Goal: Check status: Check status

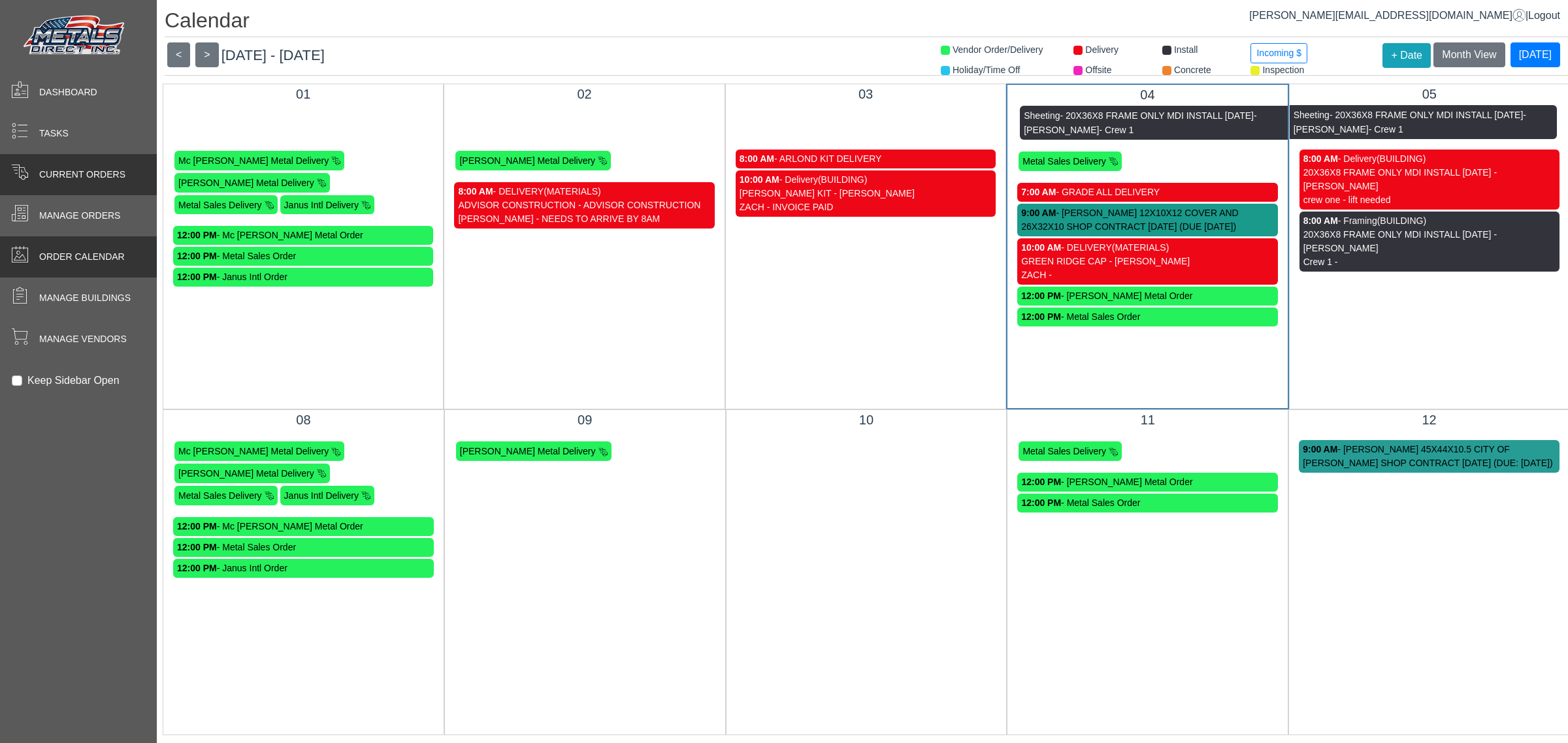
drag, startPoint x: 28, startPoint y: 144, endPoint x: 37, endPoint y: 168, distance: 25.6
click at [27, 145] on span at bounding box center [20, 134] width 39 height 26
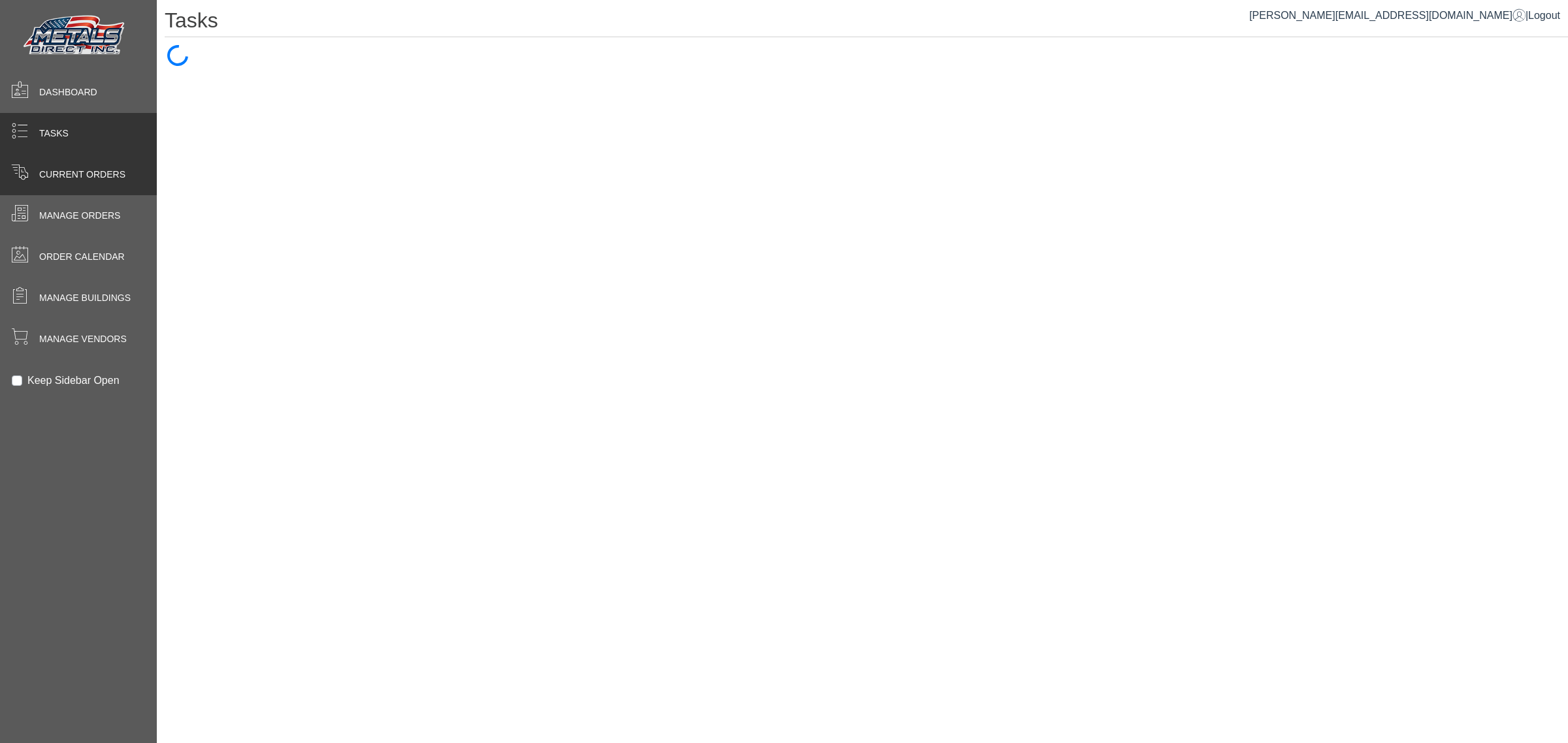
drag, startPoint x: 45, startPoint y: 181, endPoint x: 44, endPoint y: 187, distance: 6.1
click at [46, 181] on span "Current Orders" at bounding box center [82, 175] width 86 height 14
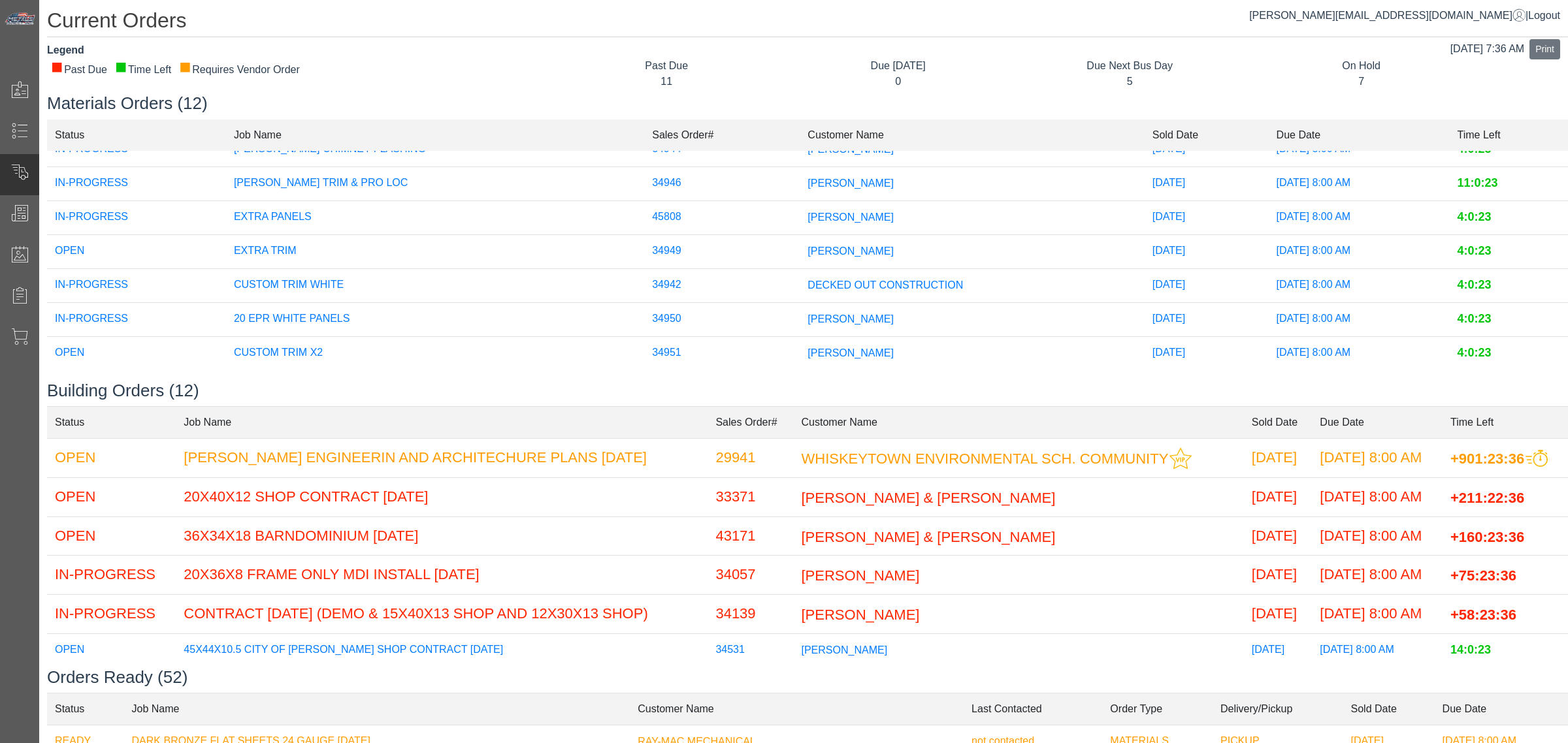
click at [800, 234] on td "[PERSON_NAME]" at bounding box center [971, 251] width 344 height 34
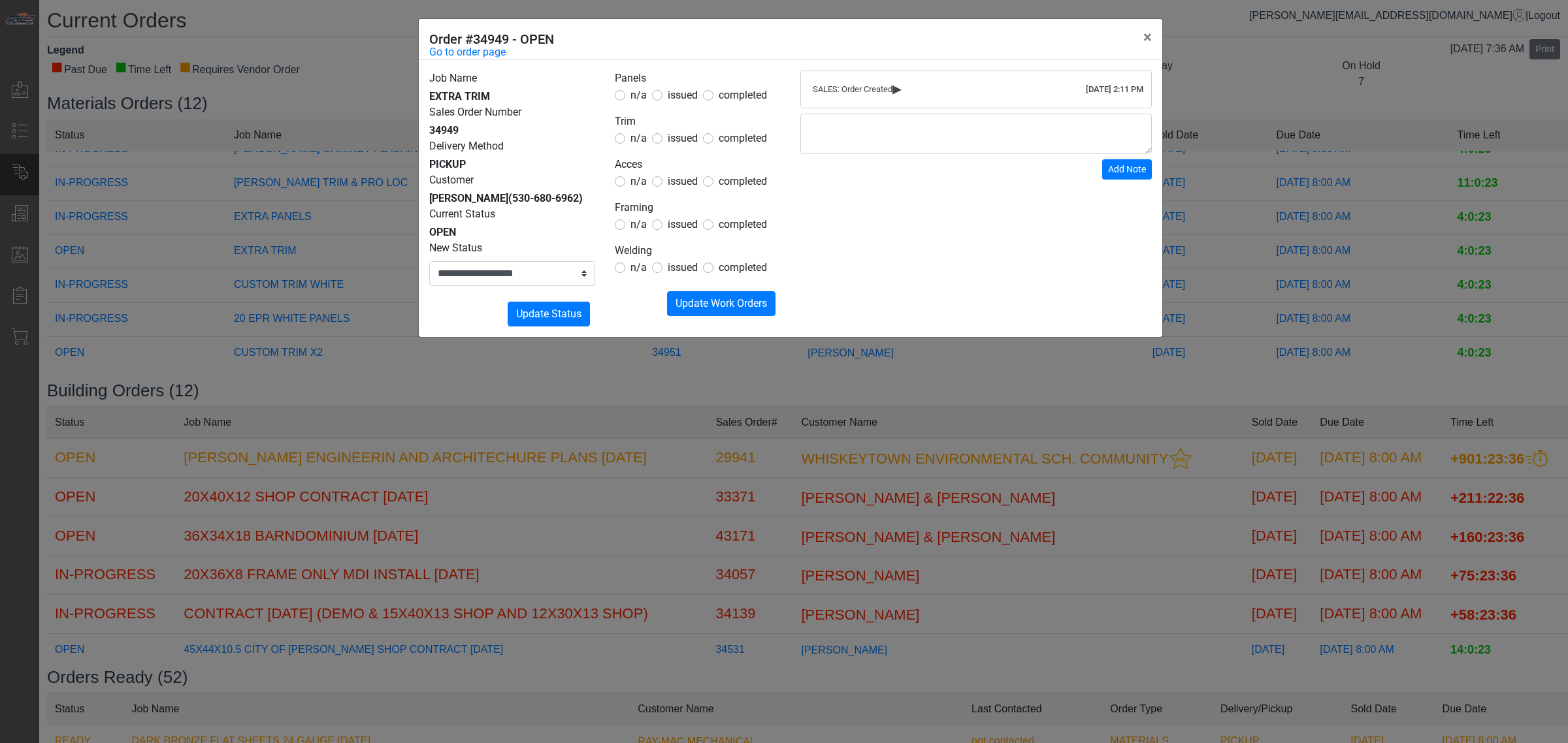
click at [677, 144] on span "issued" at bounding box center [683, 138] width 30 height 12
click at [631, 94] on span "n/a" at bounding box center [639, 95] width 17 height 12
click at [634, 190] on label "n/a" at bounding box center [639, 181] width 17 height 16
click at [637, 222] on span "n/a" at bounding box center [639, 224] width 17 height 12
click at [637, 260] on label "n/a" at bounding box center [639, 268] width 17 height 16
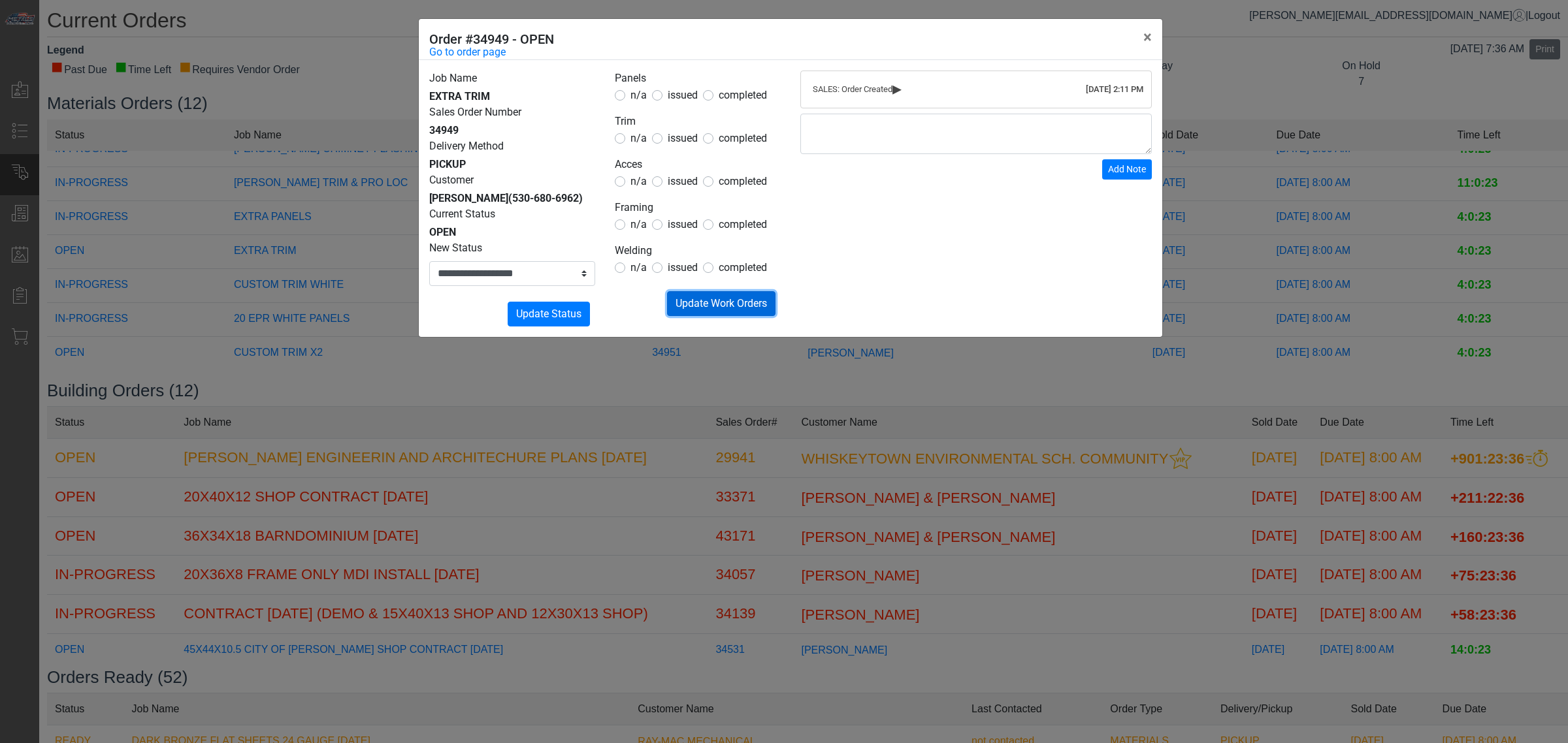
drag, startPoint x: 703, startPoint y: 302, endPoint x: 635, endPoint y: 297, distance: 68.2
click at [703, 302] on span "Update Work Orders" at bounding box center [721, 303] width 91 height 12
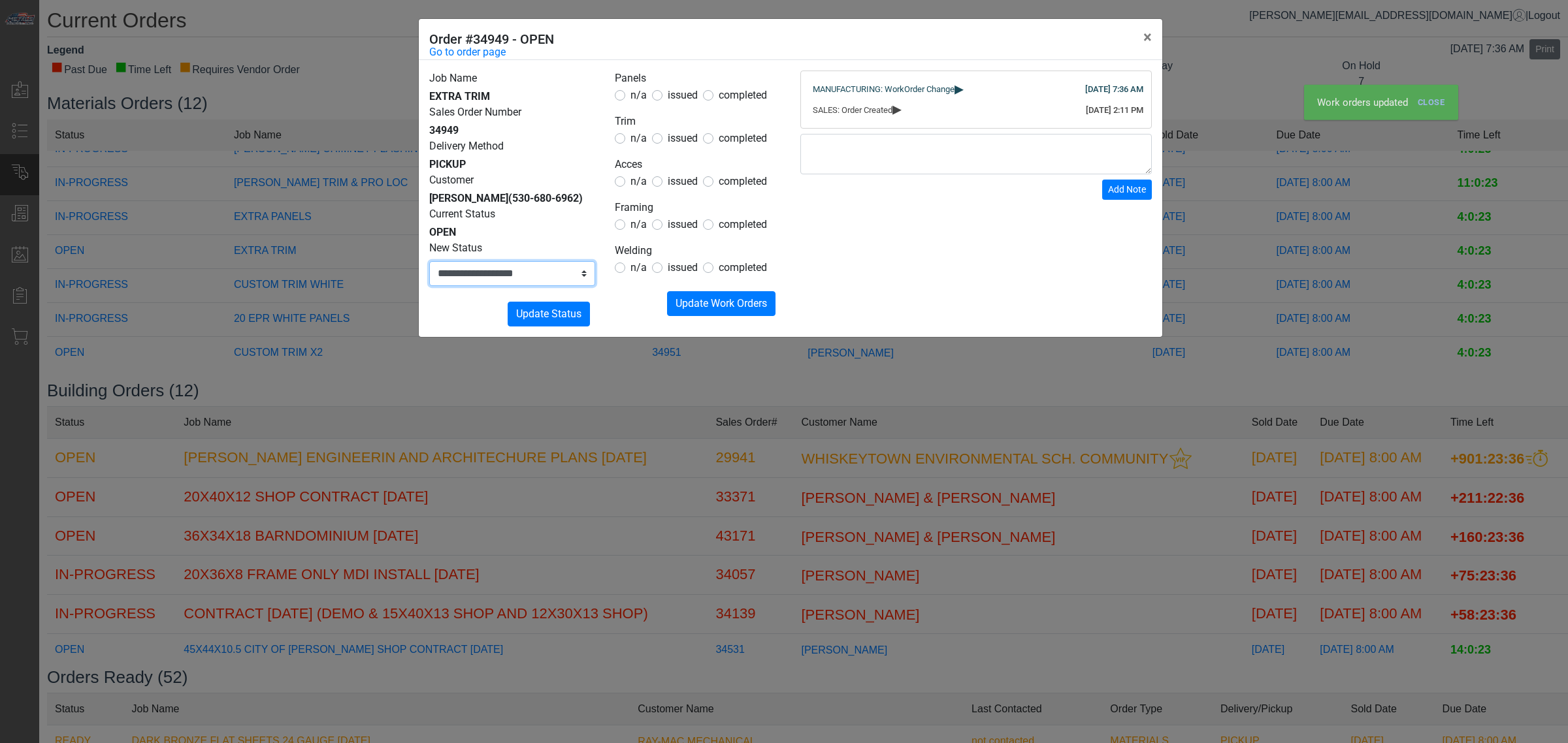
click at [575, 285] on select "**********" at bounding box center [513, 274] width 166 height 25
select select "**********"
click at [429, 262] on select "**********" at bounding box center [513, 274] width 166 height 25
click at [550, 312] on span "Update Status" at bounding box center [549, 314] width 65 height 12
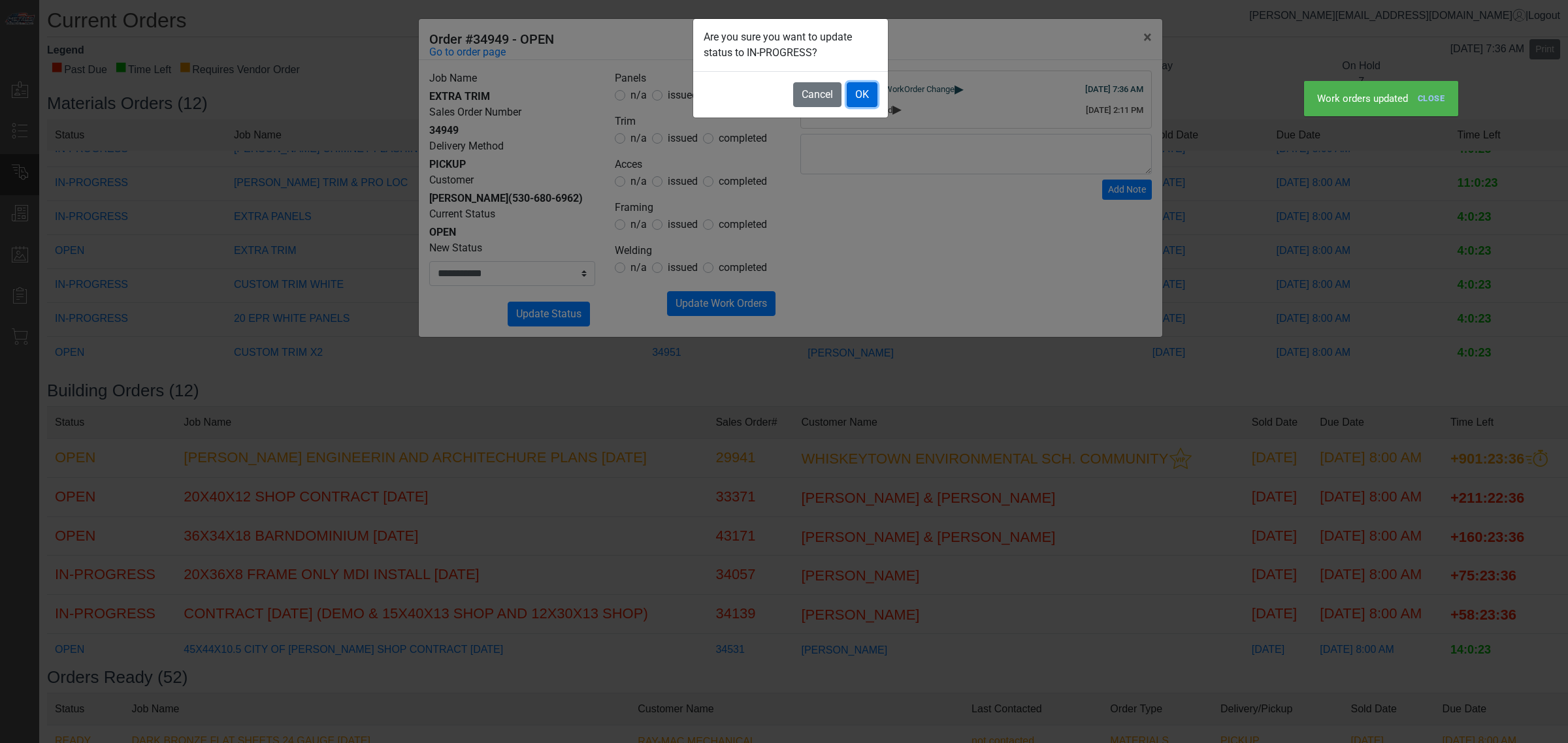
drag, startPoint x: 853, startPoint y: 93, endPoint x: 819, endPoint y: 138, distance: 56.4
click at [854, 94] on button "OK" at bounding box center [862, 94] width 31 height 25
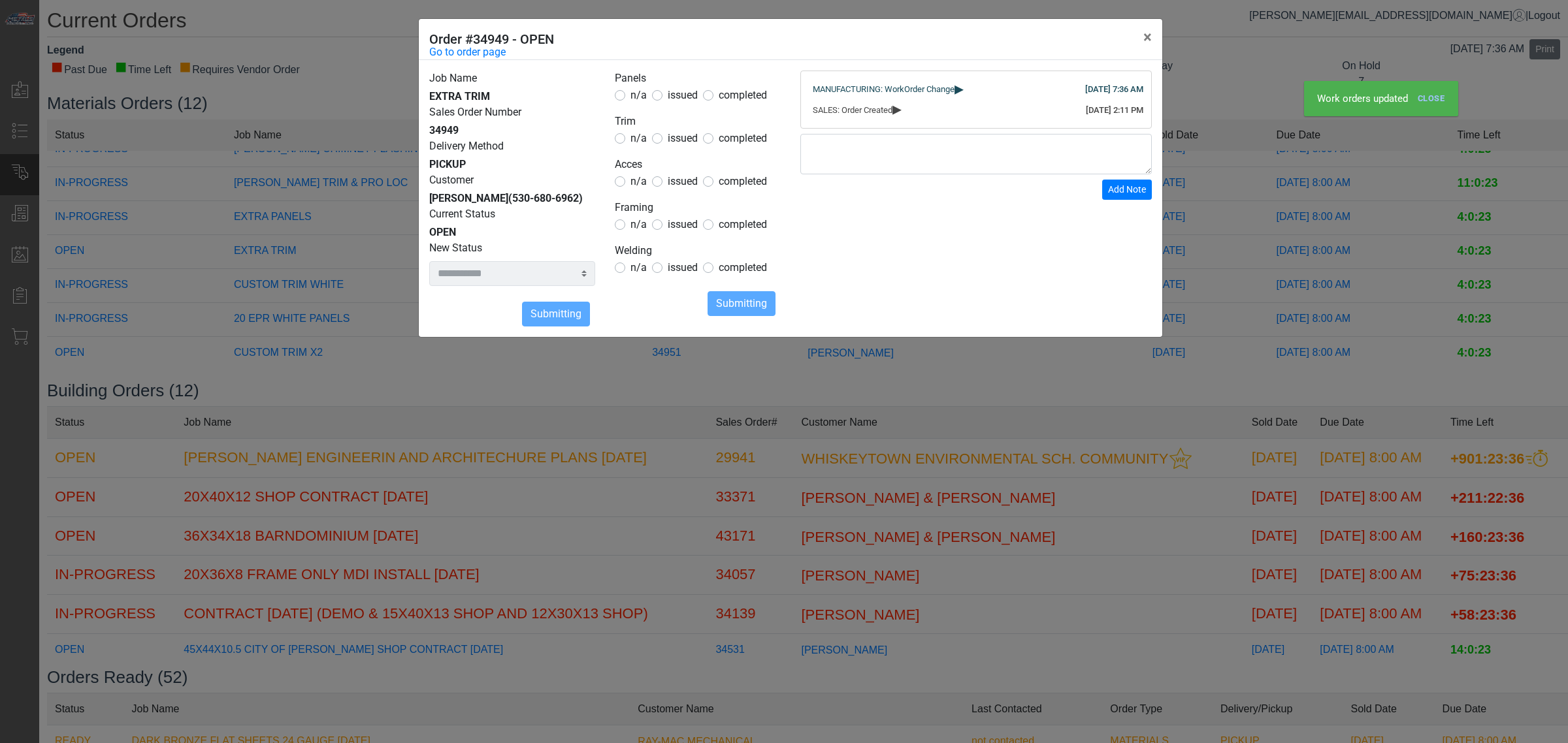
select select
